Goal: Use online tool/utility: Utilize a website feature to perform a specific function

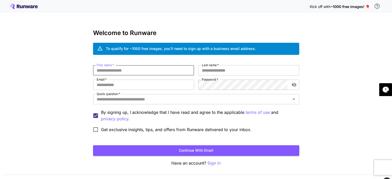
click at [170, 73] on input "First name   *" at bounding box center [143, 70] width 101 height 10
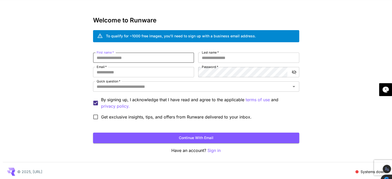
scroll to position [14, 0]
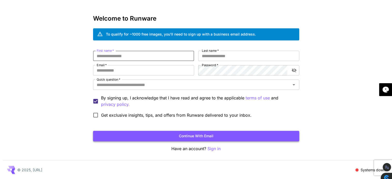
click at [208, 136] on button "Continue with email" at bounding box center [196, 136] width 206 height 11
click at [119, 55] on input "First name   *" at bounding box center [143, 56] width 101 height 10
type input "*****"
click at [229, 55] on input "Last name   *" at bounding box center [248, 56] width 101 height 10
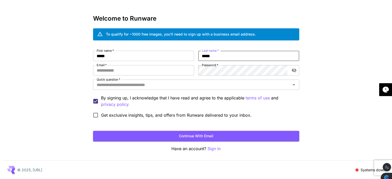
type input "*****"
click at [152, 75] on div "First name   * ***** First name   * Last name   * ***** Last name   * Email   *…" at bounding box center [196, 86] width 206 height 70
click at [151, 71] on input "Email   *" at bounding box center [143, 70] width 101 height 10
type input "**********"
click at [139, 132] on button "Continue with email" at bounding box center [196, 136] width 206 height 11
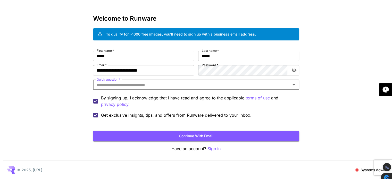
click at [137, 87] on input "Quick question   *" at bounding box center [191, 84] width 194 height 7
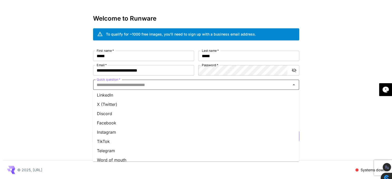
scroll to position [51, 0]
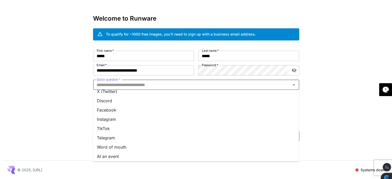
click at [115, 122] on li "Instagram" at bounding box center [196, 119] width 206 height 9
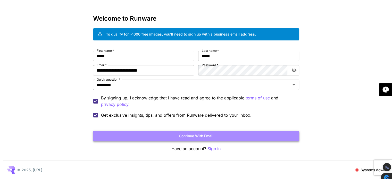
click at [159, 137] on button "Continue with email" at bounding box center [196, 136] width 206 height 11
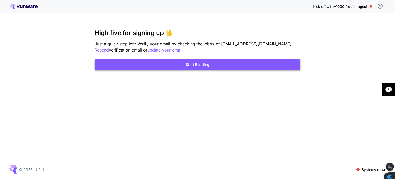
click at [232, 66] on button "Start Building" at bounding box center [198, 64] width 206 height 11
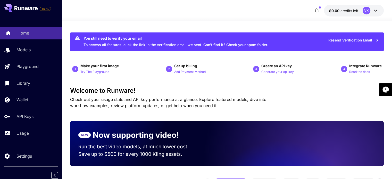
click at [18, 34] on p "Home" at bounding box center [24, 33] width 12 height 6
click at [32, 34] on div "Home" at bounding box center [38, 33] width 40 height 6
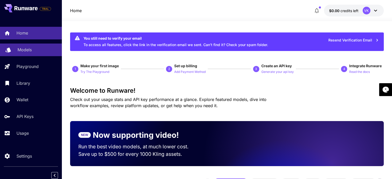
click at [31, 49] on p "Models" at bounding box center [25, 50] width 14 height 6
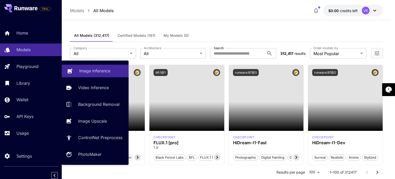
click at [79, 69] on p "Image Inference" at bounding box center [94, 71] width 31 height 6
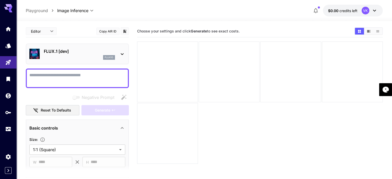
click at [92, 77] on textarea "Negative Prompt" at bounding box center [77, 78] width 96 height 12
click at [67, 74] on textarea "Negative Prompt" at bounding box center [77, 78] width 96 height 12
click at [74, 76] on textarea "Negative Prompt" at bounding box center [77, 78] width 96 height 12
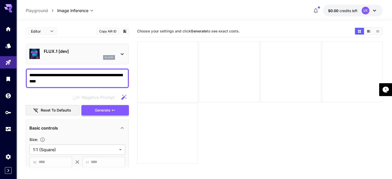
type textarea "**********"
click at [109, 109] on span "Generate" at bounding box center [102, 110] width 15 height 6
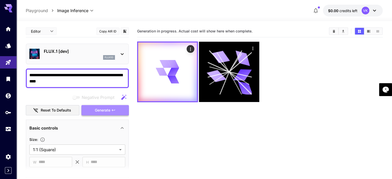
click at [90, 111] on button "Generate" at bounding box center [104, 110] width 47 height 11
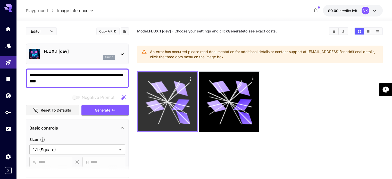
click at [177, 105] on icon at bounding box center [167, 102] width 44 height 44
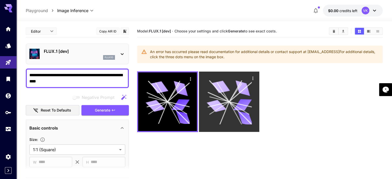
click at [216, 107] on icon at bounding box center [228, 101] width 45 height 45
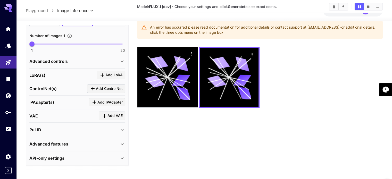
scroll to position [41, 0]
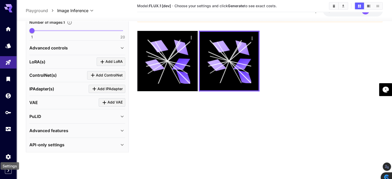
click at [8, 169] on div "Settings" at bounding box center [10, 165] width 19 height 7
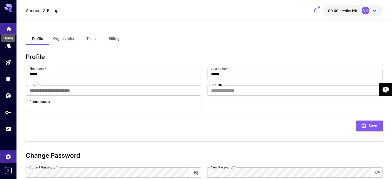
click at [7, 29] on icon "Home" at bounding box center [8, 27] width 5 height 4
